Goal: Transaction & Acquisition: Purchase product/service

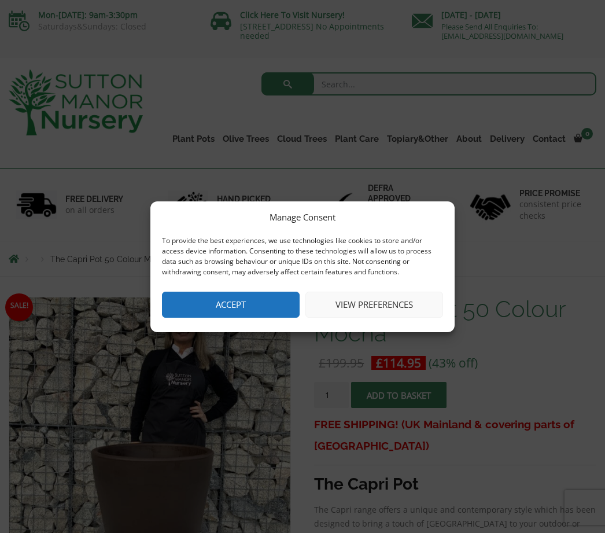
click at [380, 311] on button "View preferences" at bounding box center [375, 305] width 138 height 26
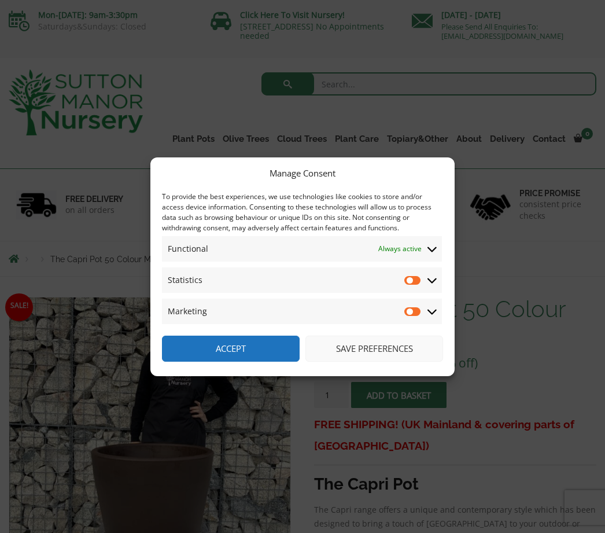
click at [248, 354] on button "Accept" at bounding box center [231, 349] width 138 height 26
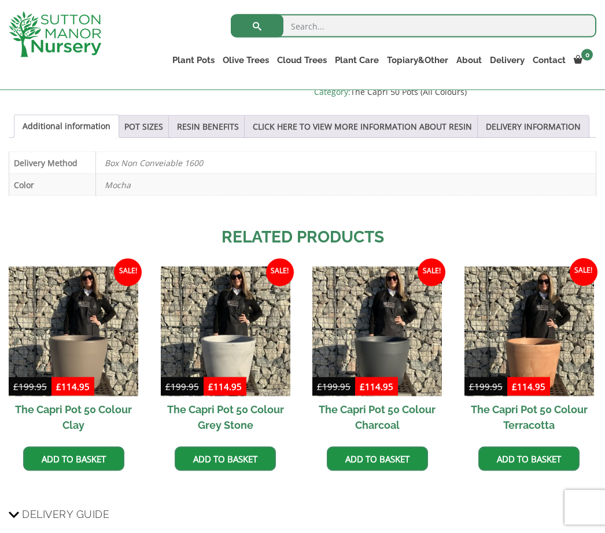
scroll to position [619, 0]
click at [386, 471] on link "Add to basket" at bounding box center [377, 458] width 101 height 24
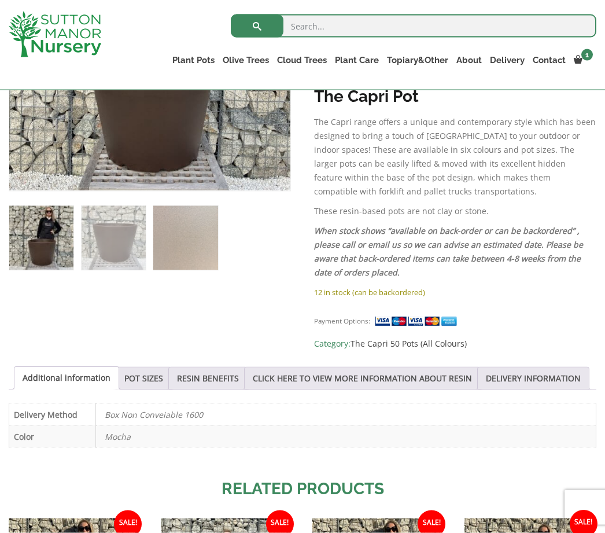
scroll to position [421, 0]
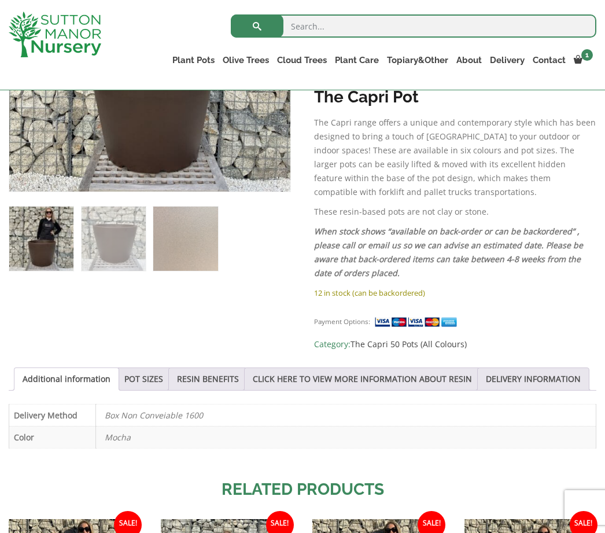
click at [420, 377] on link "CLICK HERE TO VIEW MORE INFORMATION ABOUT RESIN" at bounding box center [362, 379] width 219 height 22
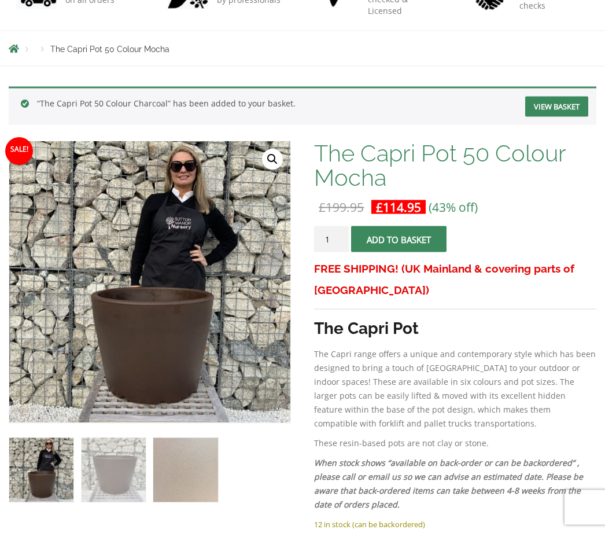
scroll to position [0, 0]
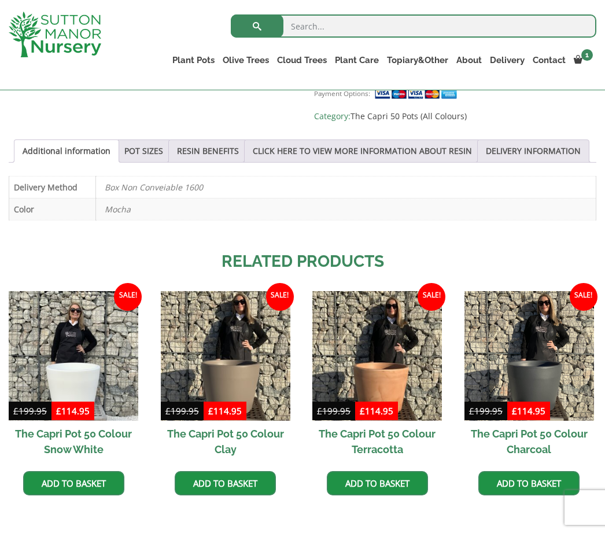
scroll to position [596, 0]
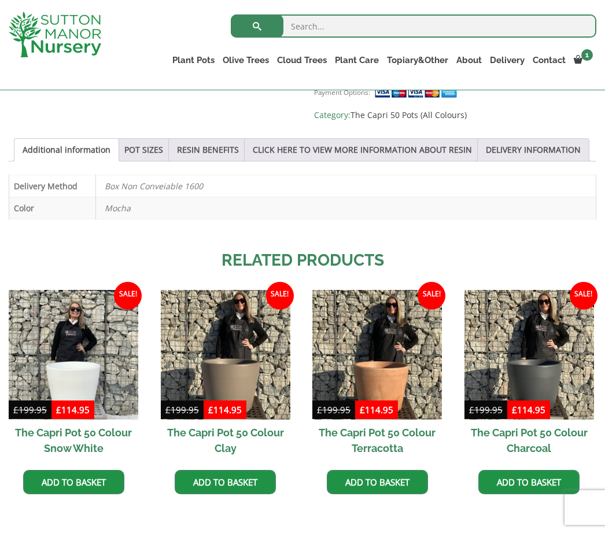
click at [0, 0] on ul "Resin Bonded Pots The Amalfi Pots The Milan Pots The Capri Pots The Brunello Po…" at bounding box center [0, 0] width 0 height 0
click at [156, 156] on link "POT SIZES" at bounding box center [143, 150] width 39 height 22
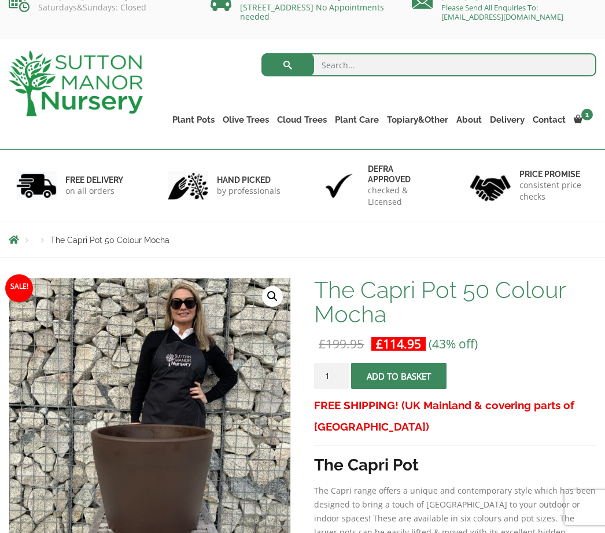
scroll to position [0, 0]
